Goal: Task Accomplishment & Management: Manage account settings

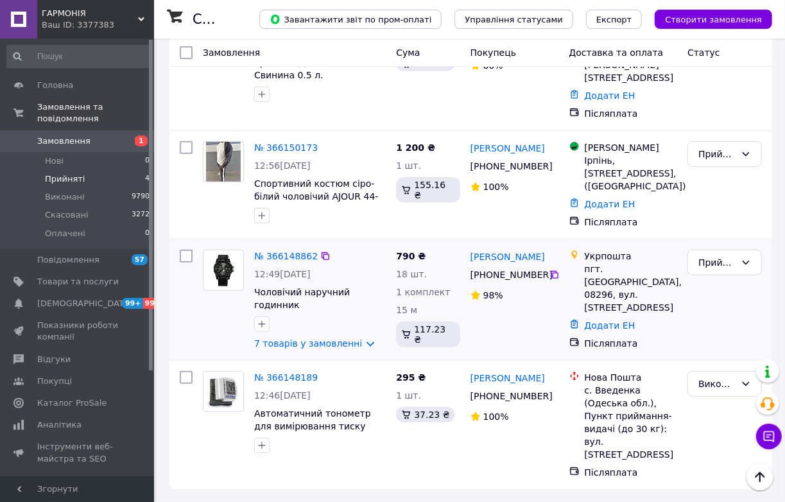
scroll to position [467, 0]
click at [100, 182] on li "Прийняті 4" at bounding box center [78, 179] width 157 height 18
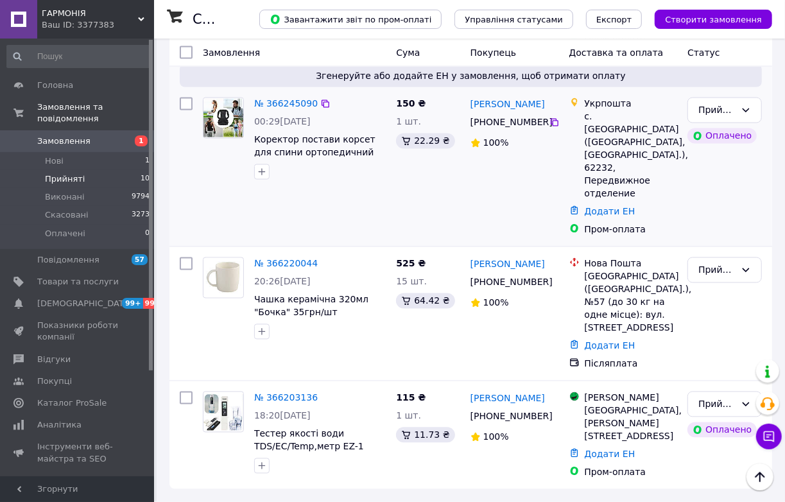
scroll to position [1297, 0]
click at [100, 100] on link "Замовлення та повідомлення" at bounding box center [78, 112] width 157 height 33
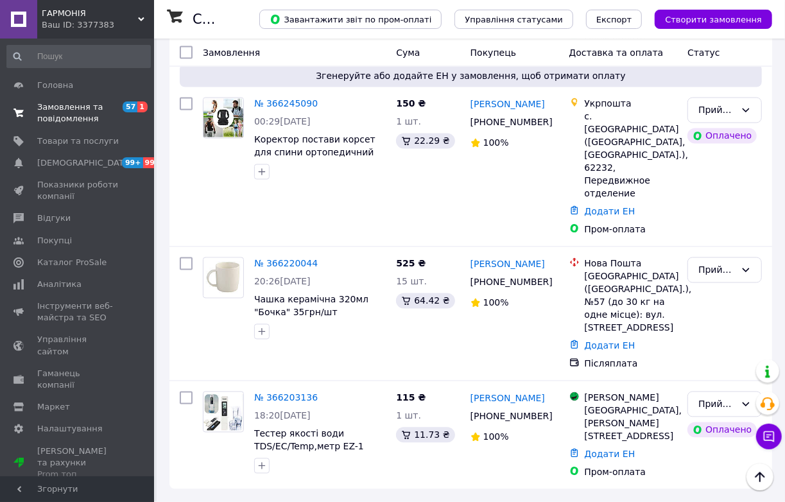
click at [83, 119] on span "Замовлення та повідомлення" at bounding box center [78, 112] width 82 height 23
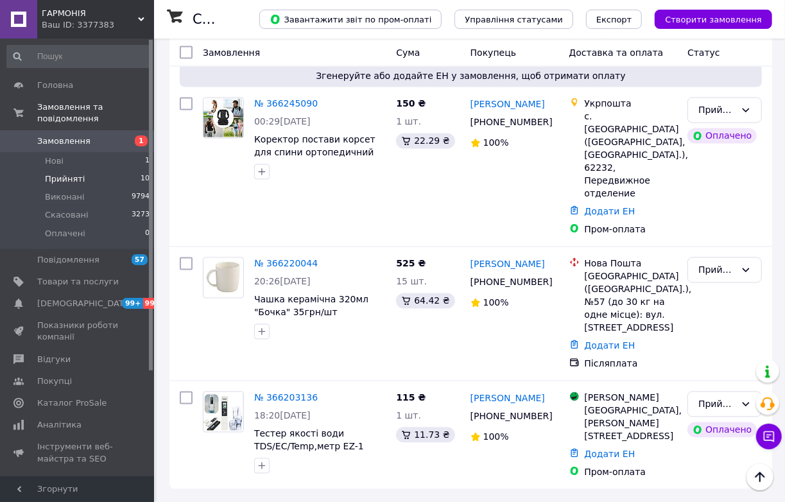
click at [78, 140] on span "Замовлення" at bounding box center [63, 142] width 53 height 12
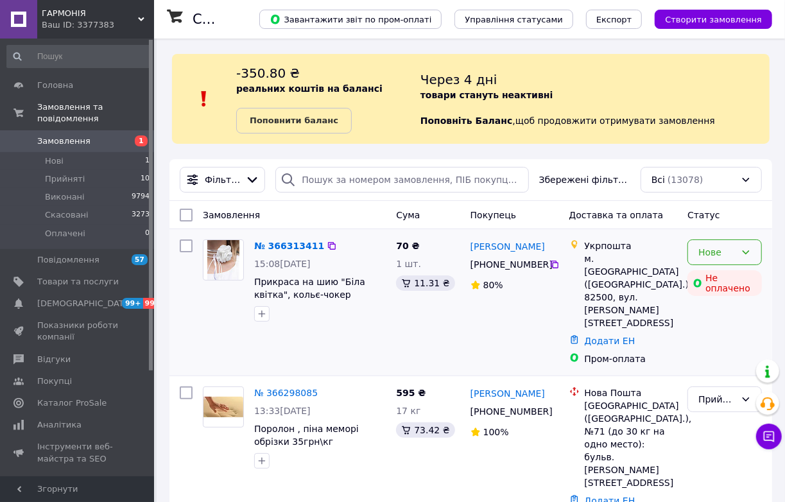
click at [748, 258] on icon at bounding box center [746, 252] width 10 height 10
click at [720, 325] on li "Прийнято" at bounding box center [724, 327] width 73 height 23
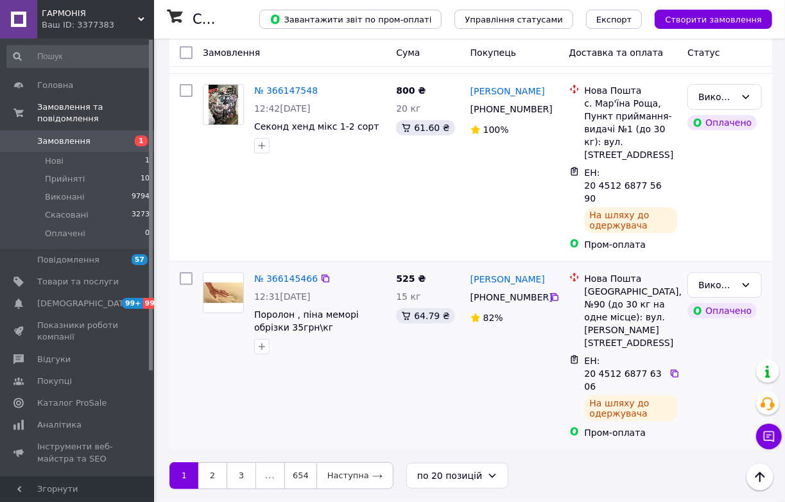
scroll to position [4143, 0]
click at [246, 474] on link "3" at bounding box center [242, 475] width 30 height 27
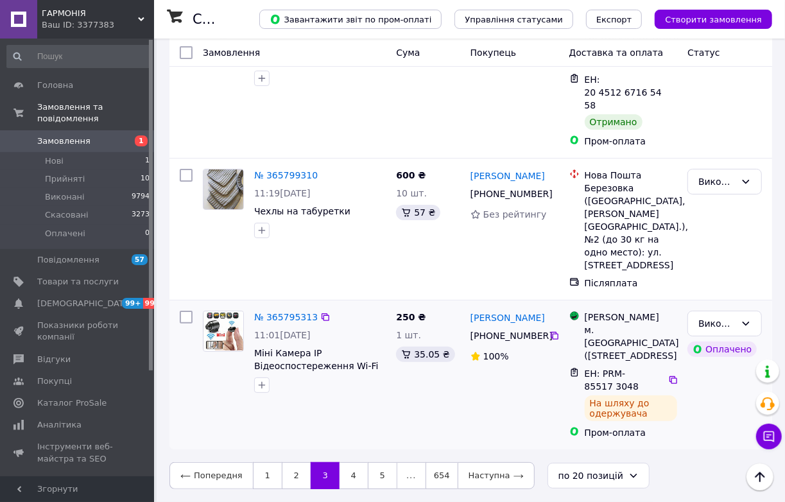
scroll to position [4222, 0]
click at [352, 473] on link "4" at bounding box center [354, 475] width 28 height 27
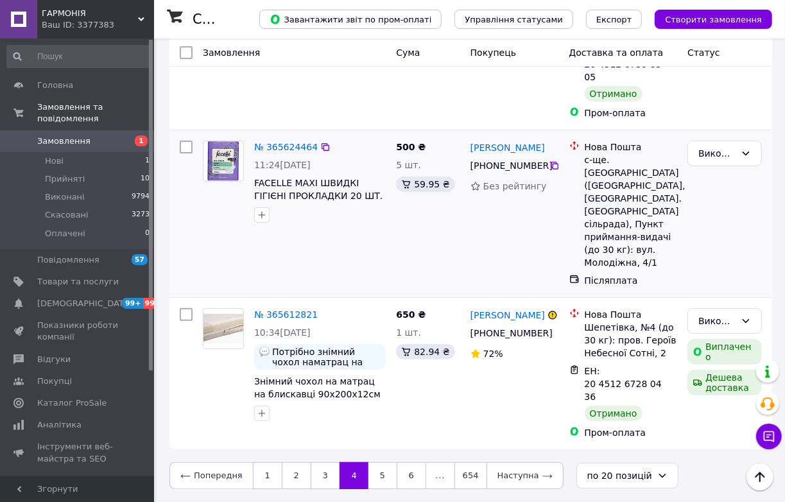
scroll to position [4269, 0]
click at [379, 475] on link "5" at bounding box center [383, 475] width 28 height 27
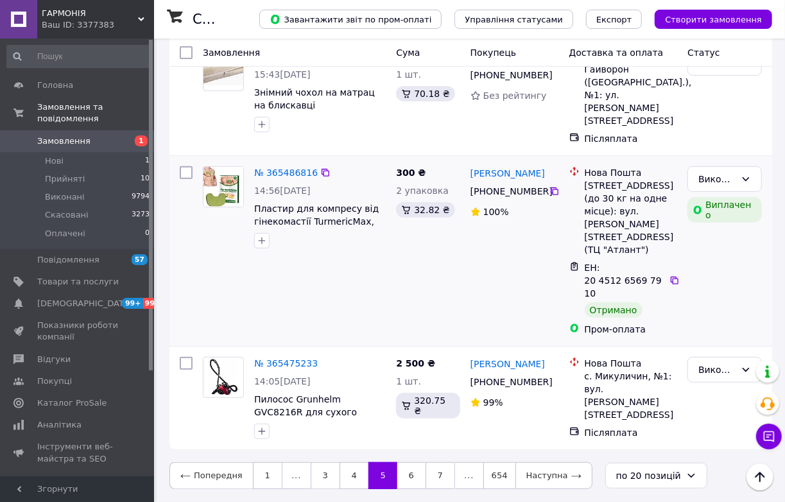
scroll to position [4554, 0]
click at [410, 475] on link "6" at bounding box center [412, 475] width 28 height 27
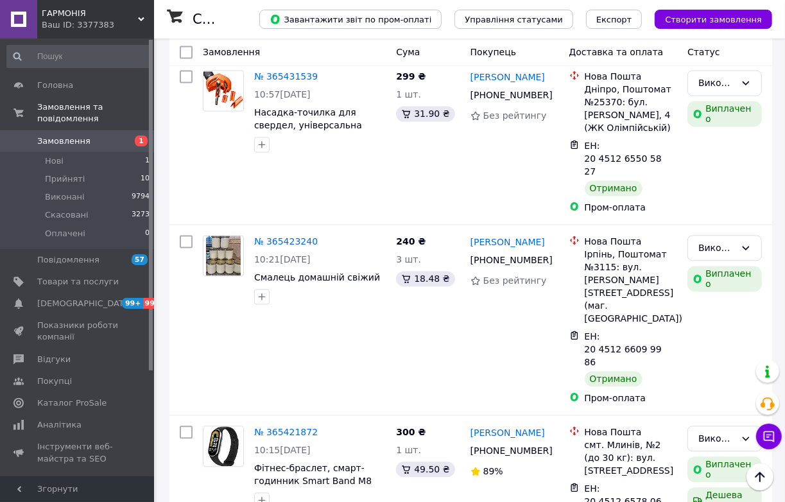
scroll to position [1285, 0]
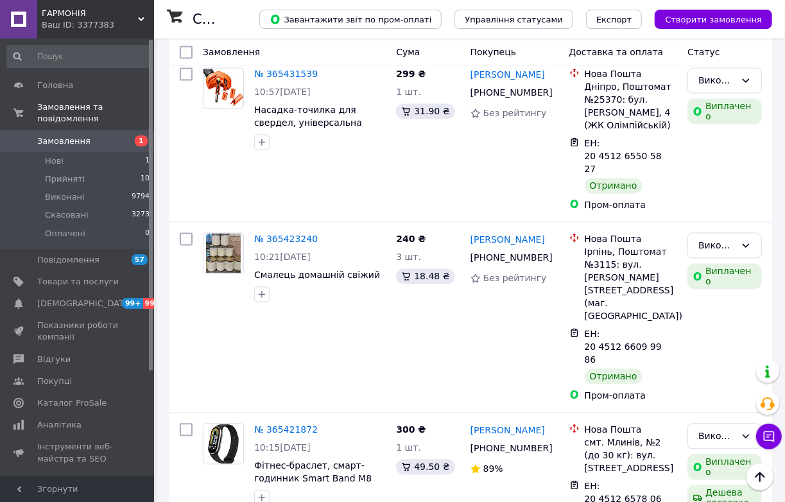
click at [304, 178] on html "ГАРМОНІЯ Ваш ID: 3377383 Сайт ГАРМОНІЯ Кабінет покупця Перевірити стан системи …" at bounding box center [392, 178] width 785 height 2927
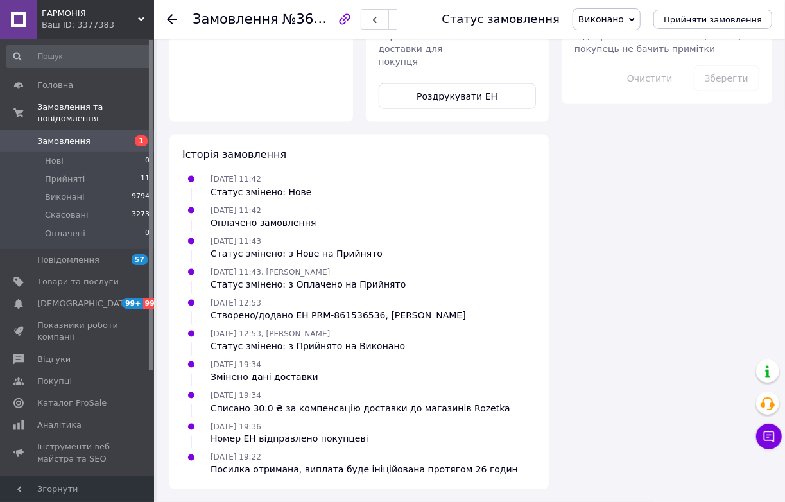
scroll to position [1342, 0]
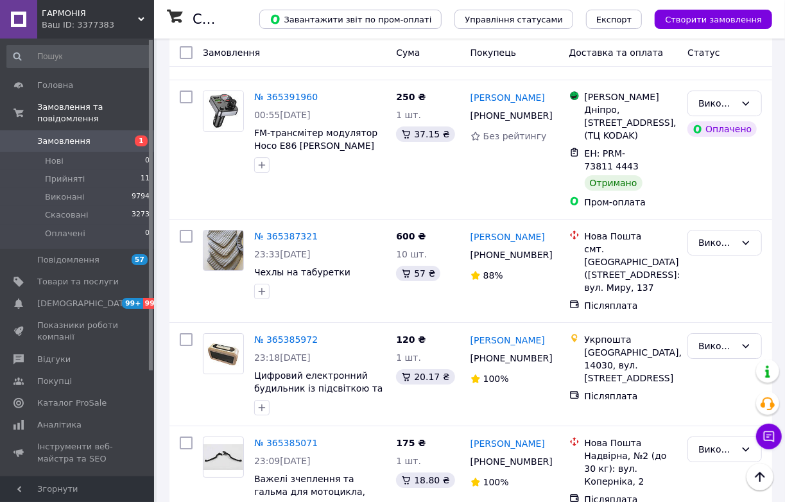
scroll to position [2243, 0]
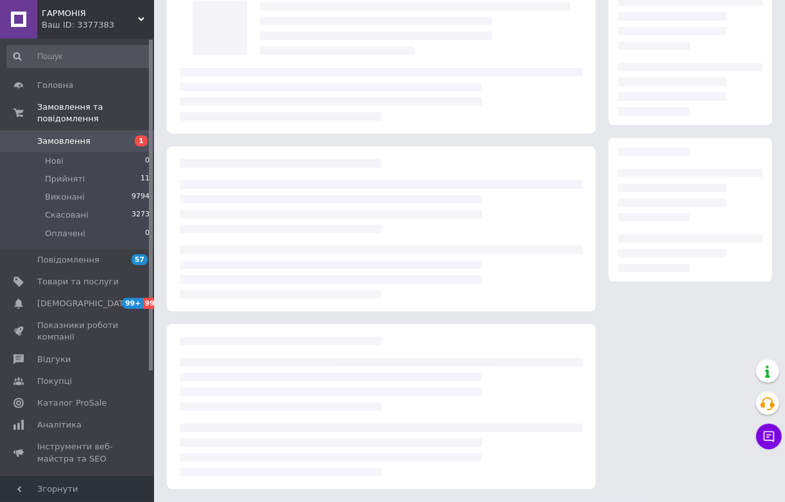
click at [281, 235] on div at bounding box center [381, 228] width 429 height 165
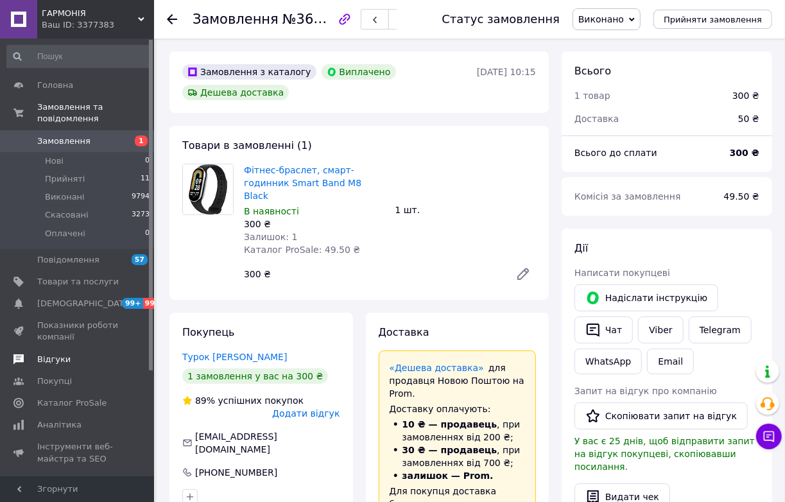
click at [82, 365] on span "Відгуки" at bounding box center [78, 360] width 82 height 12
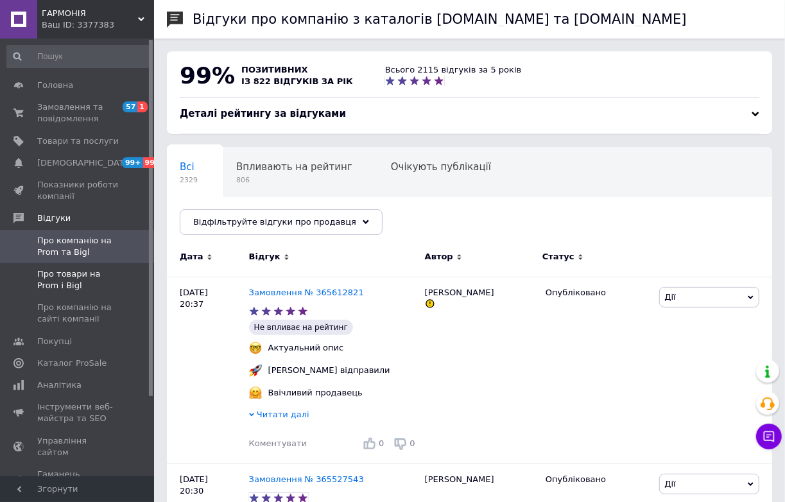
click at [89, 291] on span "Про товари на Prom і Bigl" at bounding box center [78, 279] width 82 height 23
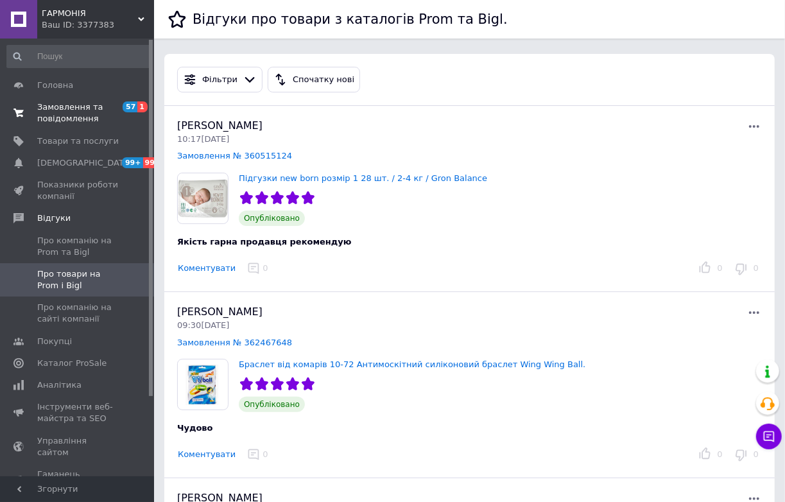
click at [88, 109] on span "Замовлення та повідомлення" at bounding box center [78, 112] width 82 height 23
